Goal: Task Accomplishment & Management: Manage account settings

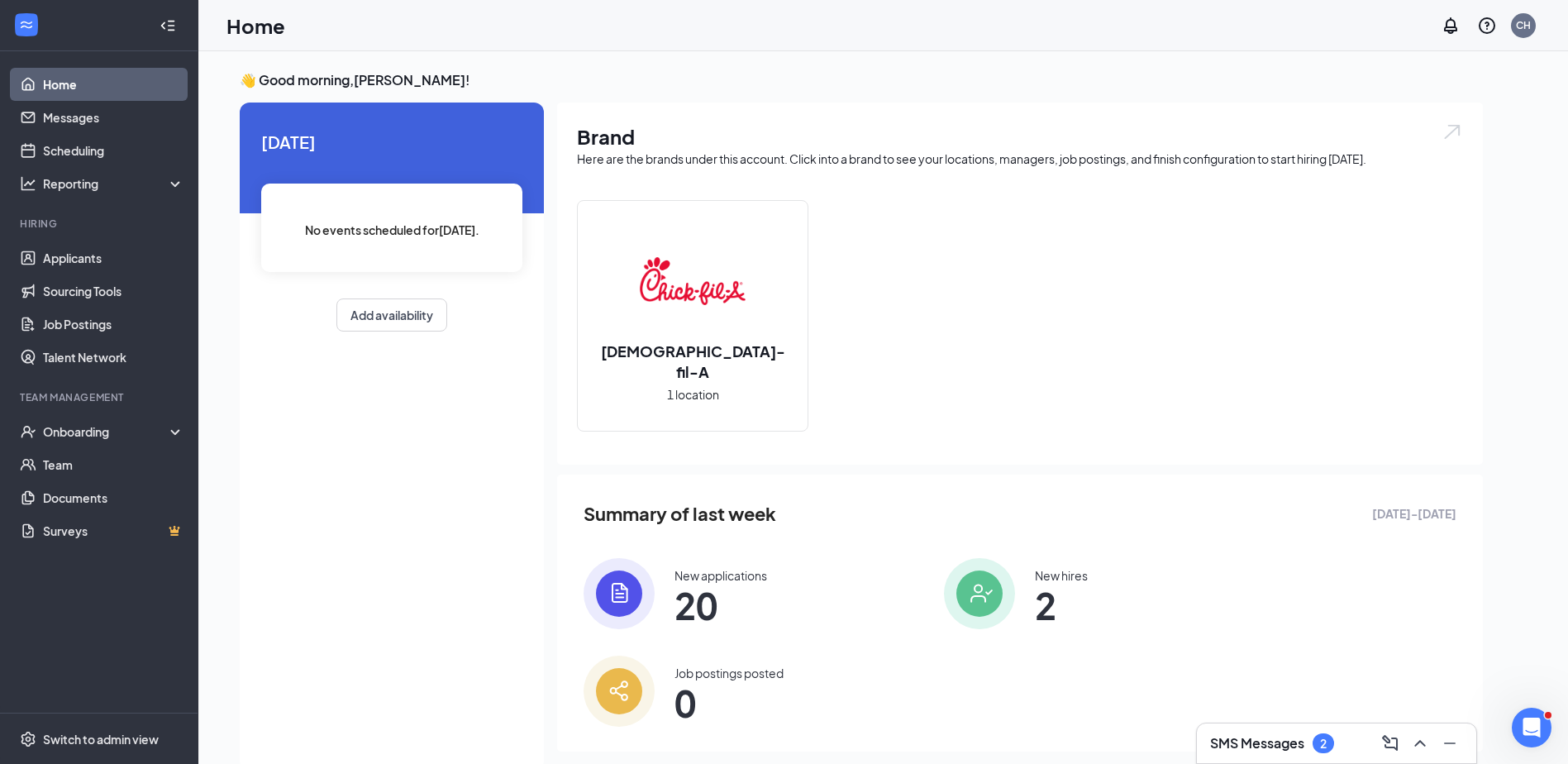
click at [688, 572] on div "New applications" at bounding box center [721, 574] width 93 height 16
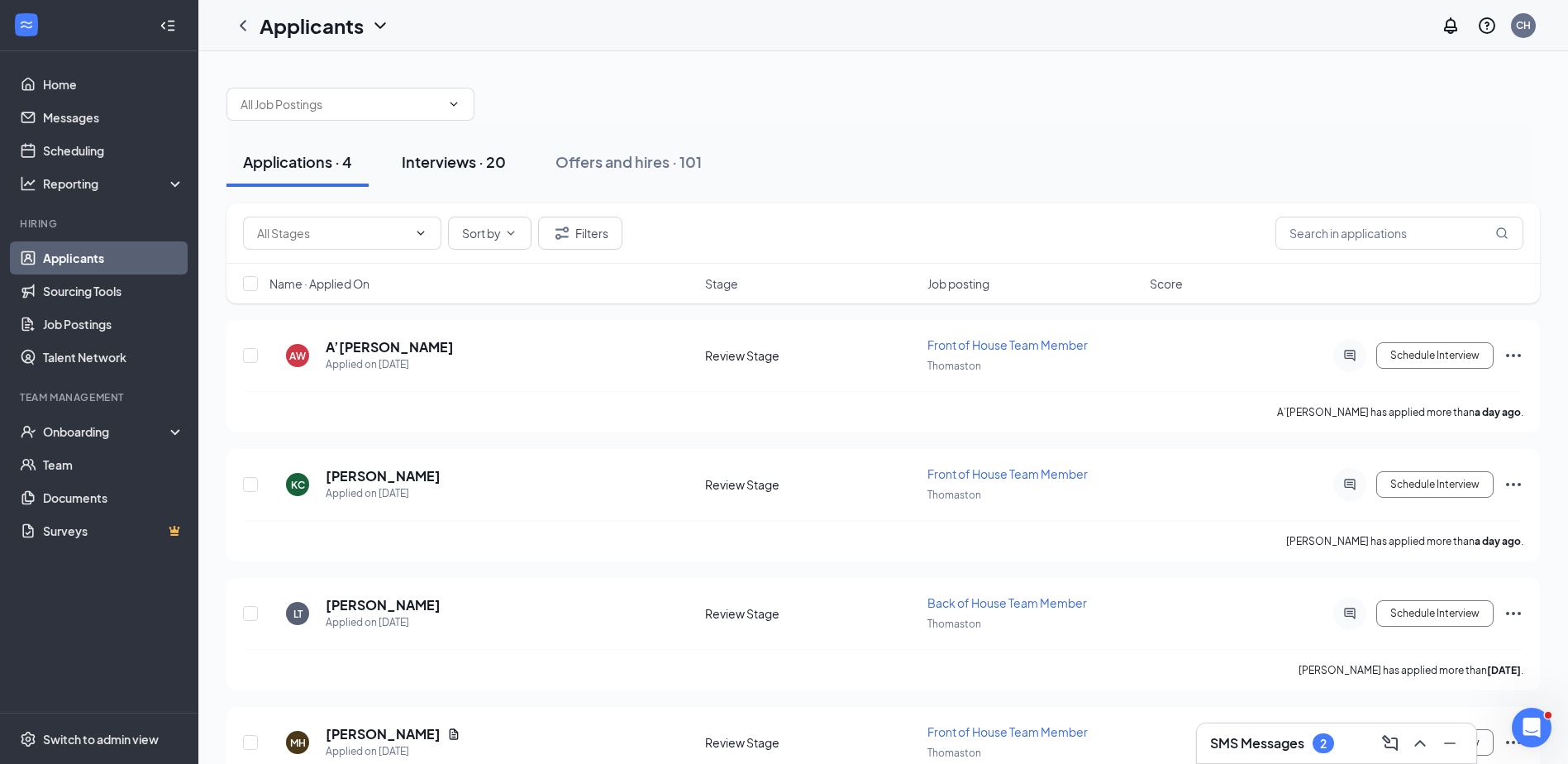
click at [447, 166] on div "Interviews · 20" at bounding box center [454, 161] width 105 height 20
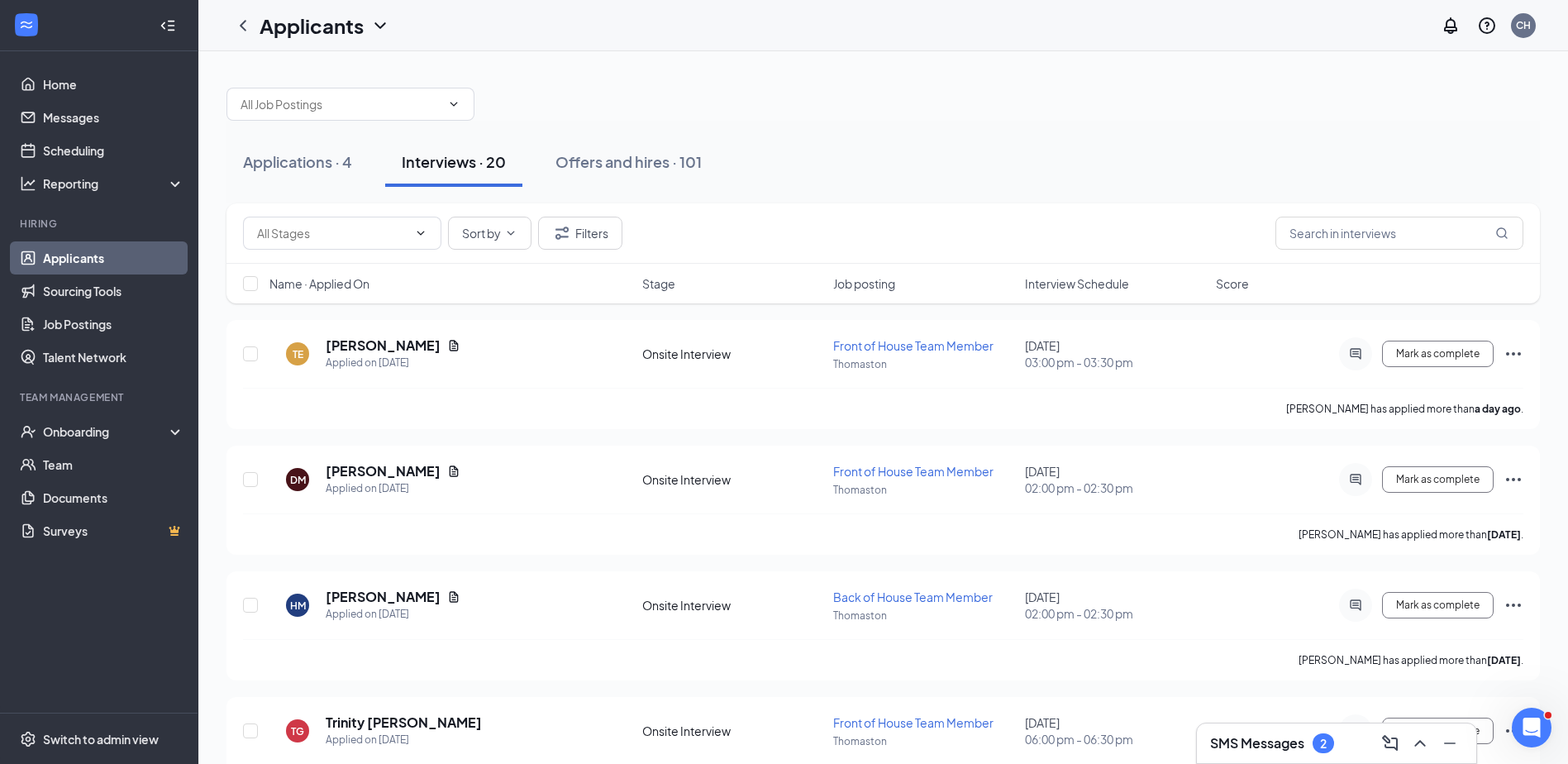
click at [440, 164] on div "Interviews · 20" at bounding box center [454, 161] width 105 height 20
click at [451, 163] on div "Interviews · 20" at bounding box center [454, 161] width 105 height 20
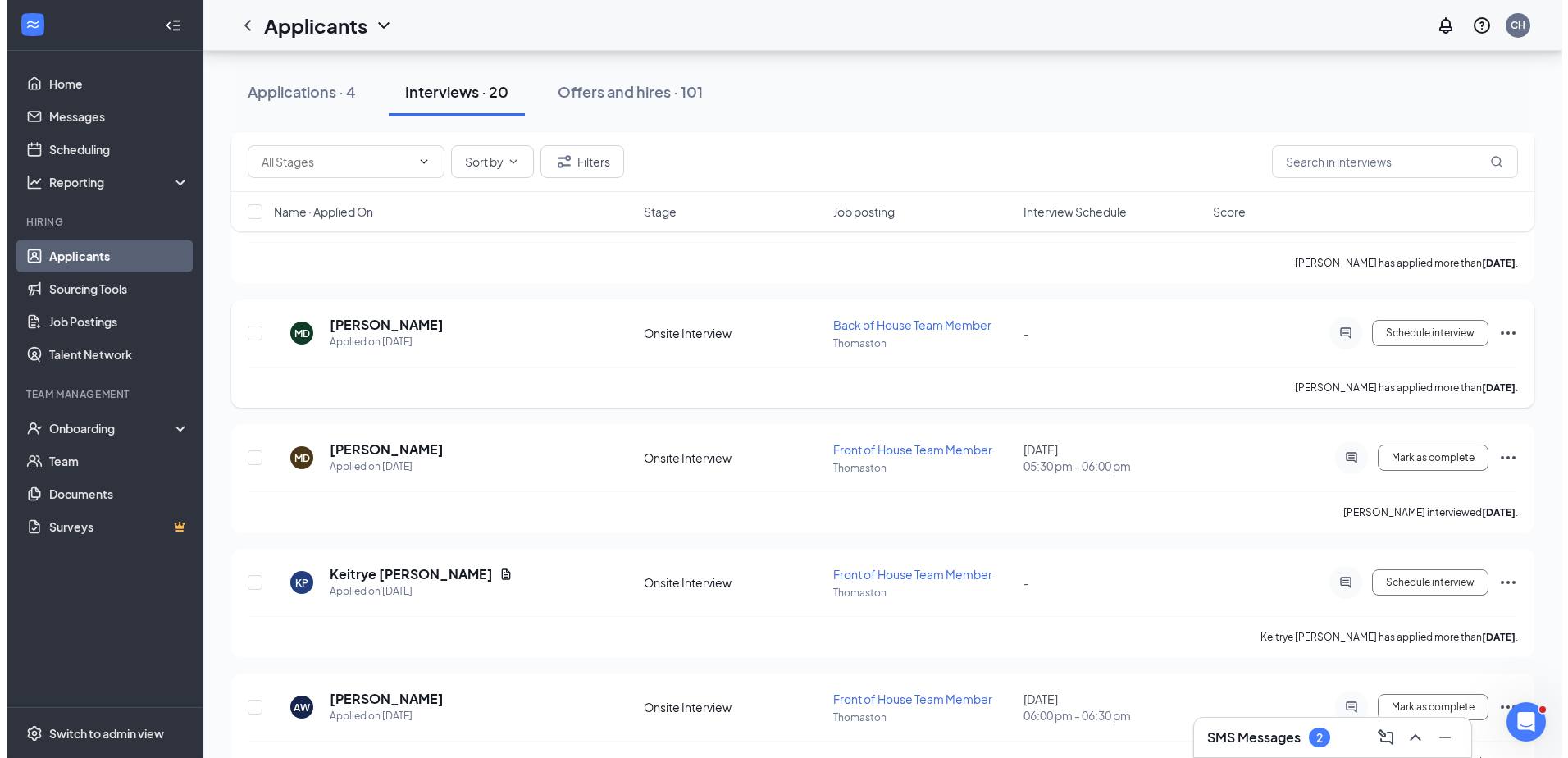
scroll to position [1395, 0]
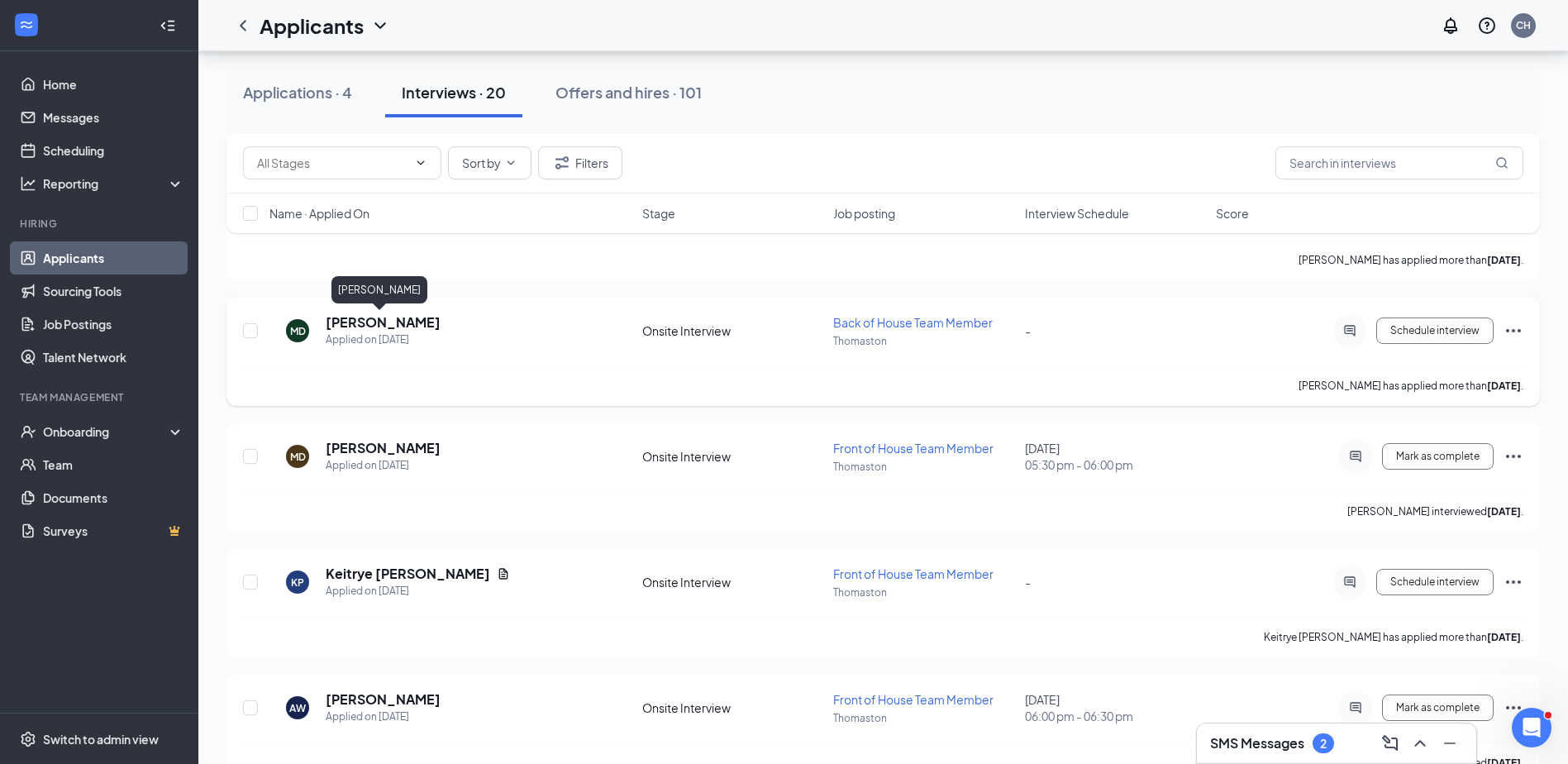
click at [376, 325] on h5 "[PERSON_NAME]" at bounding box center [382, 322] width 115 height 18
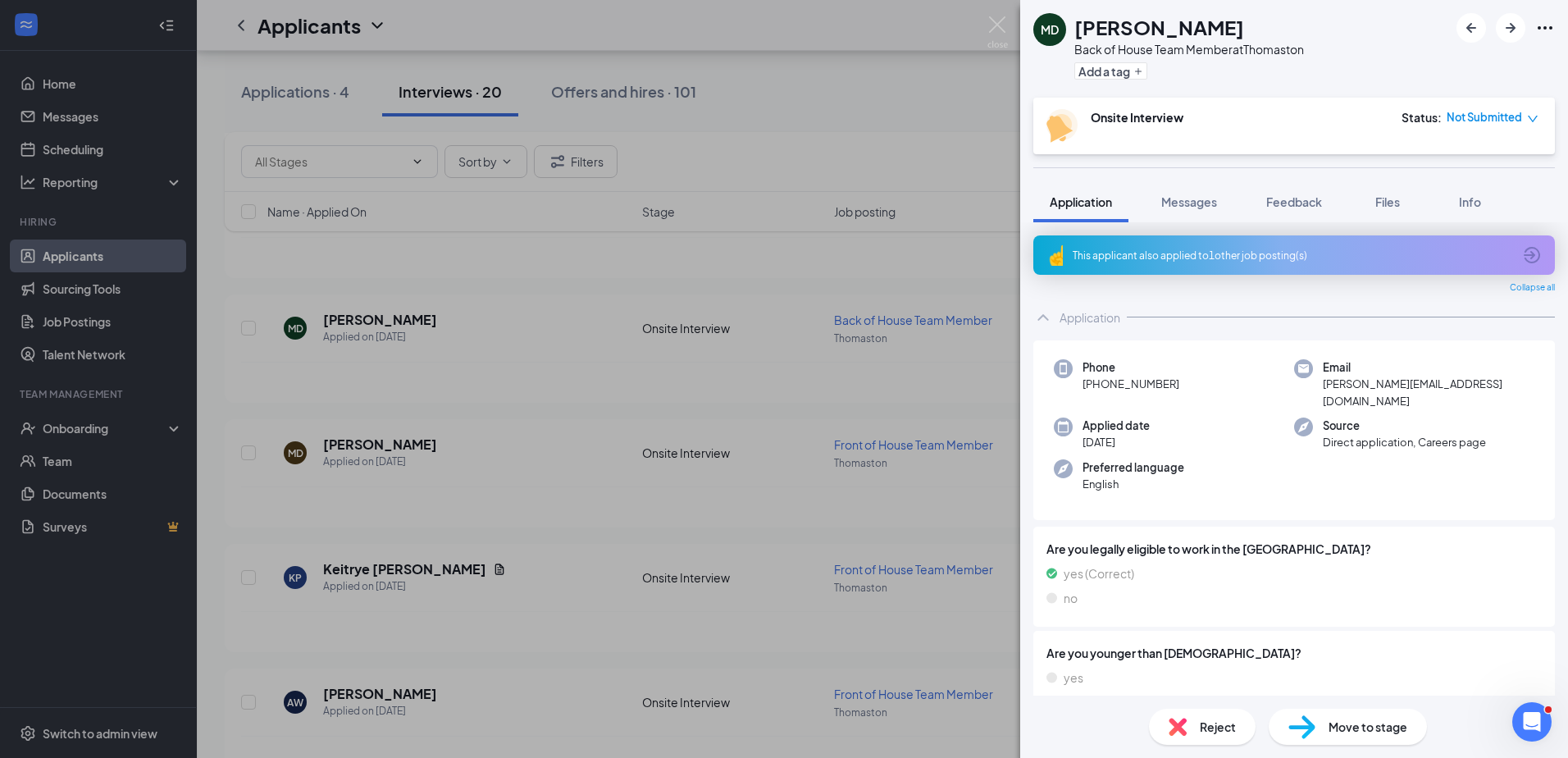
click at [363, 324] on div "MD [PERSON_NAME] Back of House Team Member at Thomaston Add a tag Onsite Interv…" at bounding box center [784, 379] width 1568 height 758
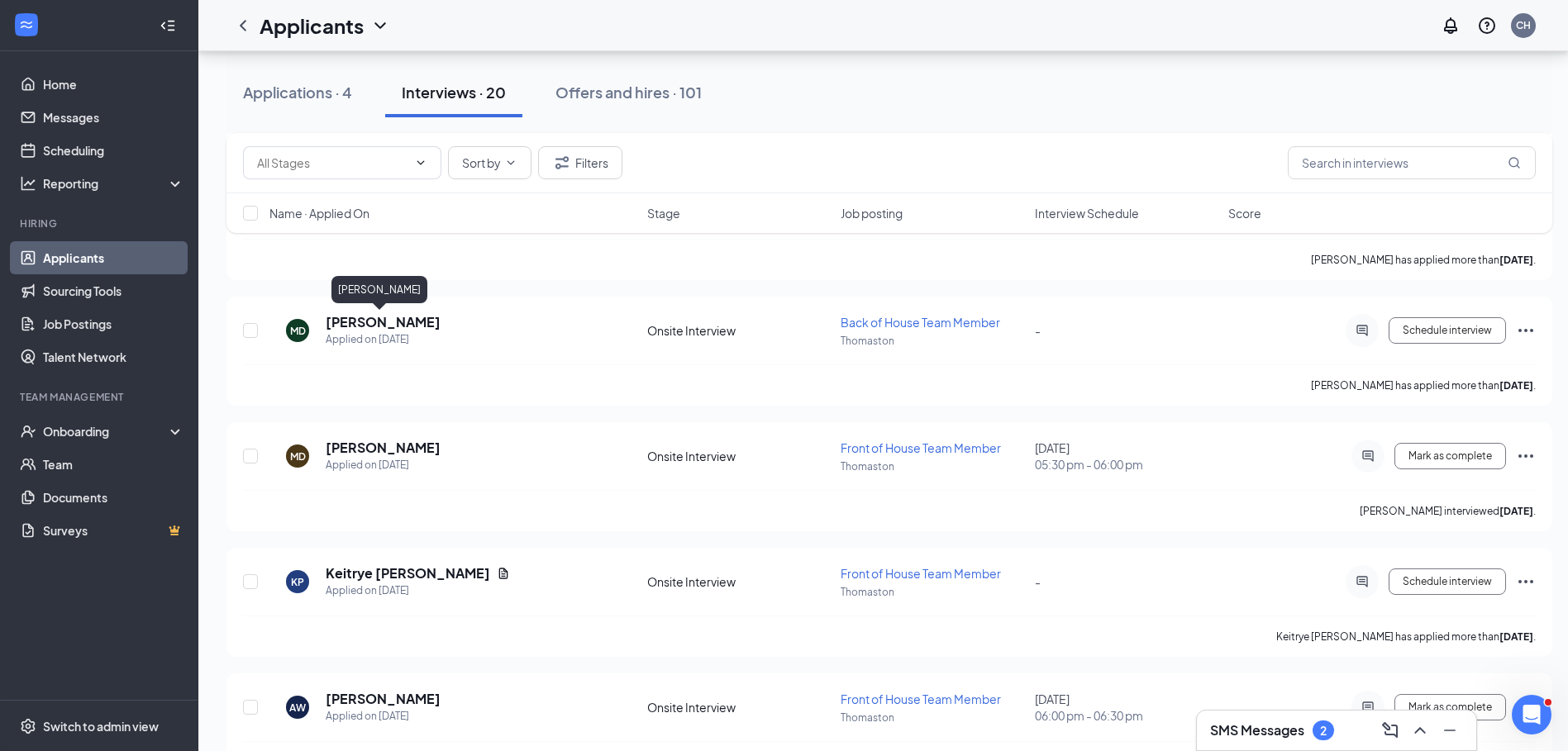
click at [366, 326] on h5 "[PERSON_NAME]" at bounding box center [382, 322] width 115 height 18
